Goal: Navigation & Orientation: Find specific page/section

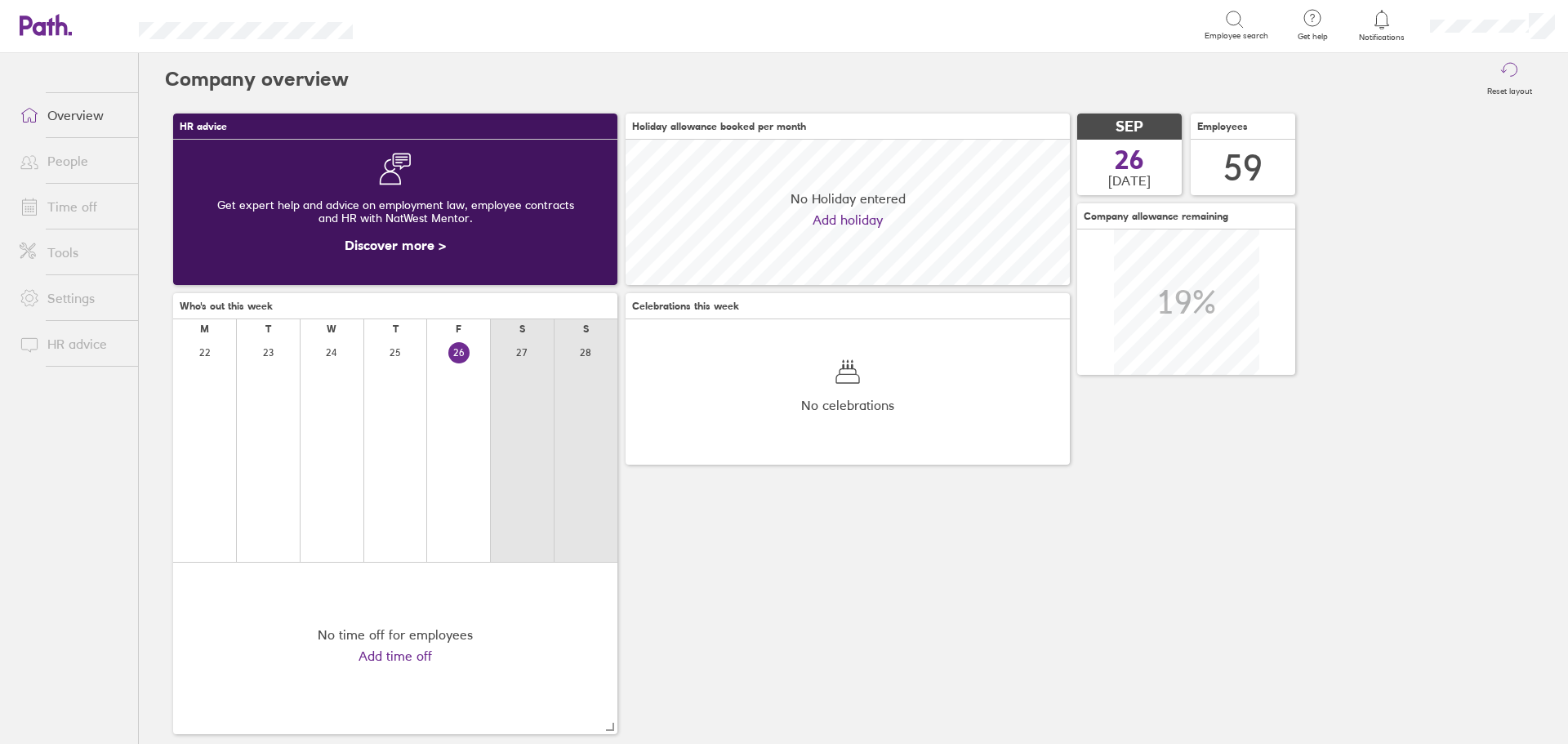
scroll to position [145, 445]
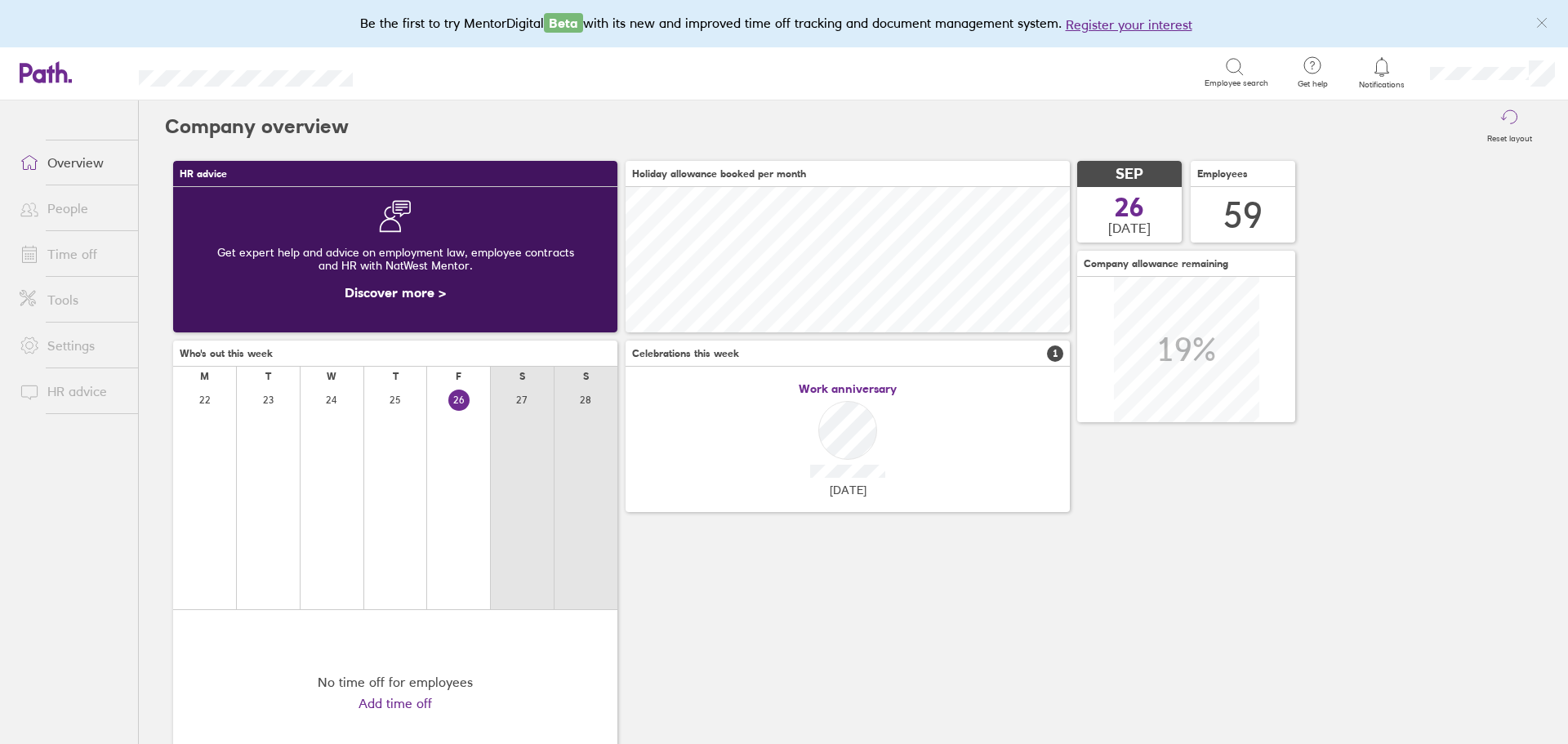
click at [79, 216] on link "People" at bounding box center [73, 208] width 131 height 33
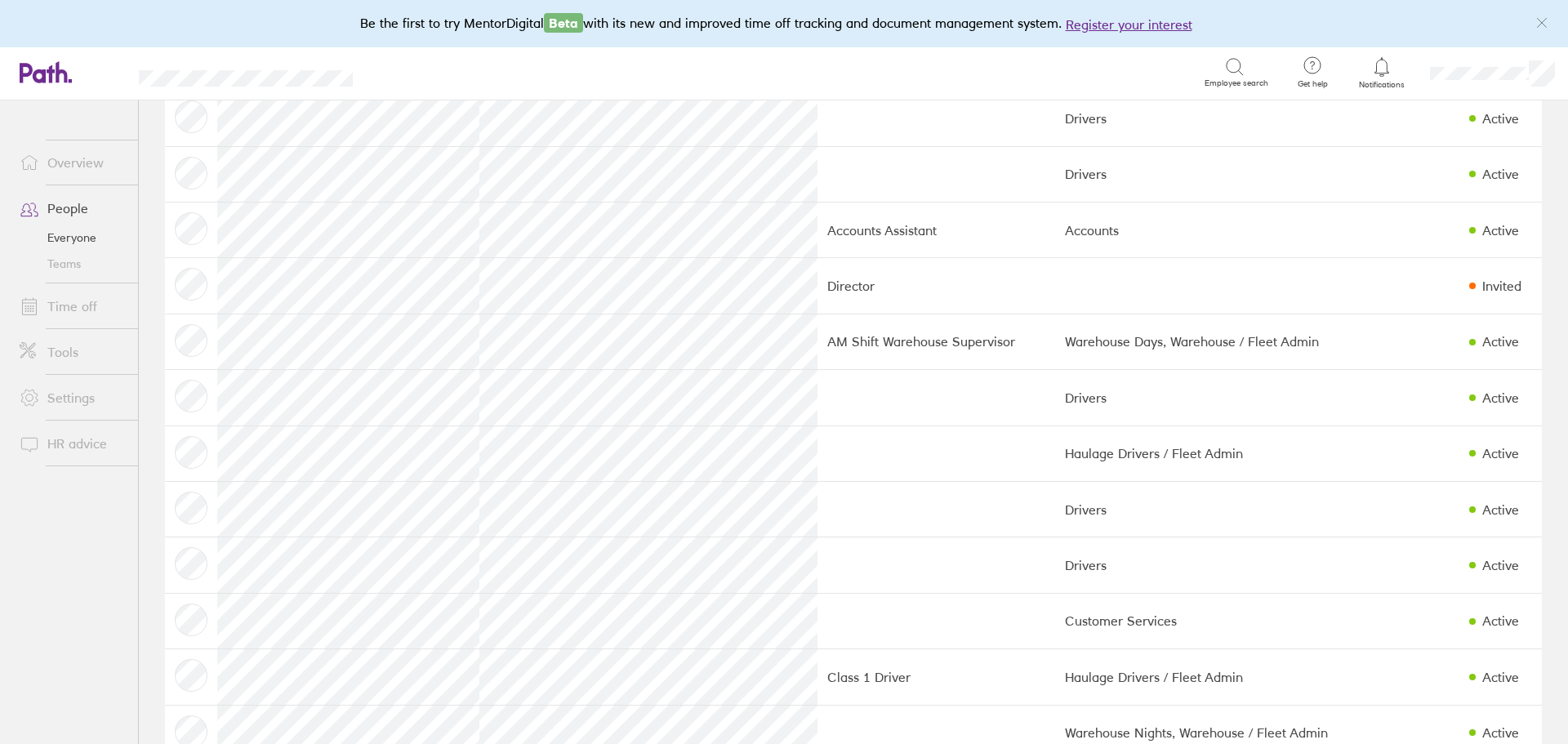
scroll to position [1470, 0]
